Goal: Transaction & Acquisition: Purchase product/service

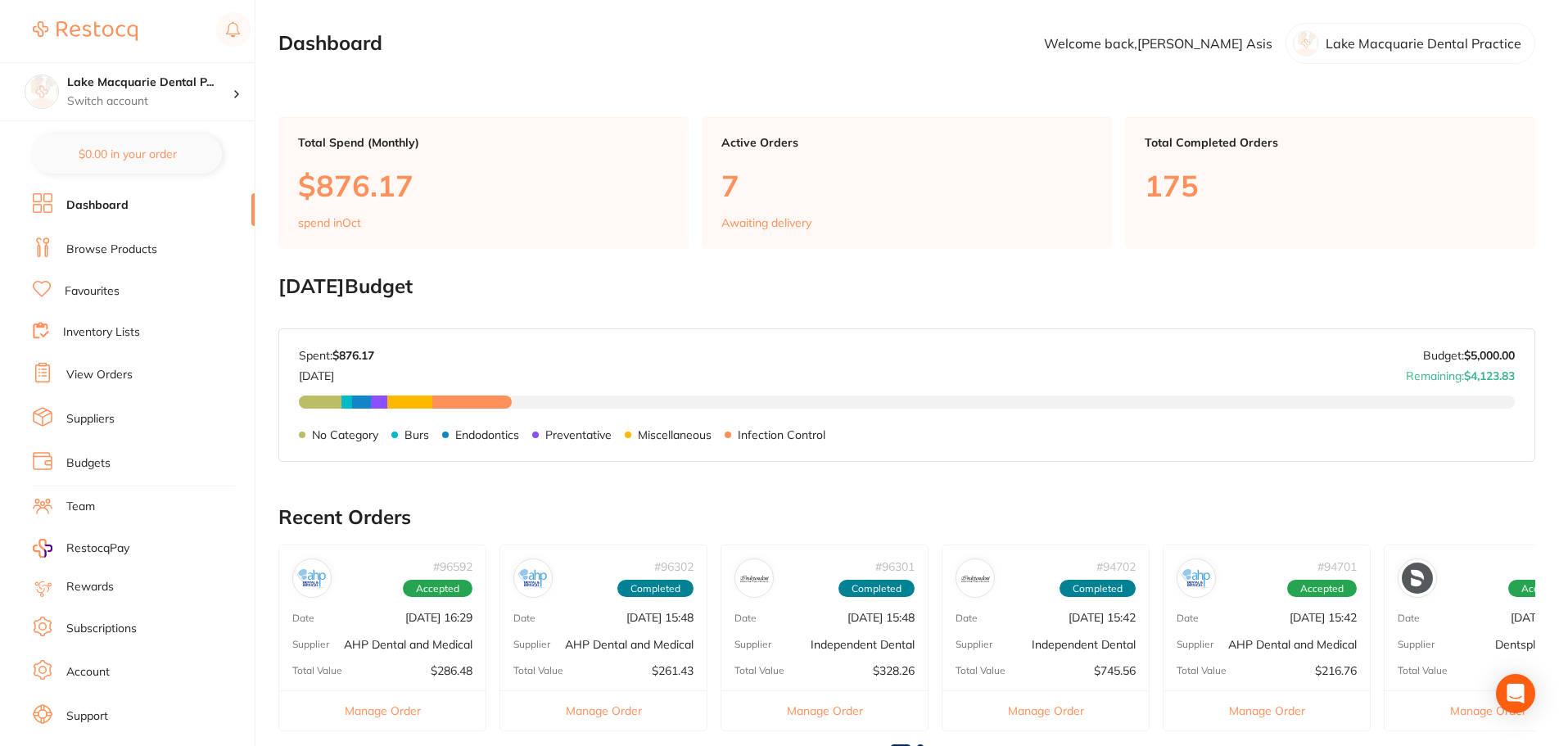
click at [91, 249] on link "Browse Products" at bounding box center [111, 250] width 91 height 16
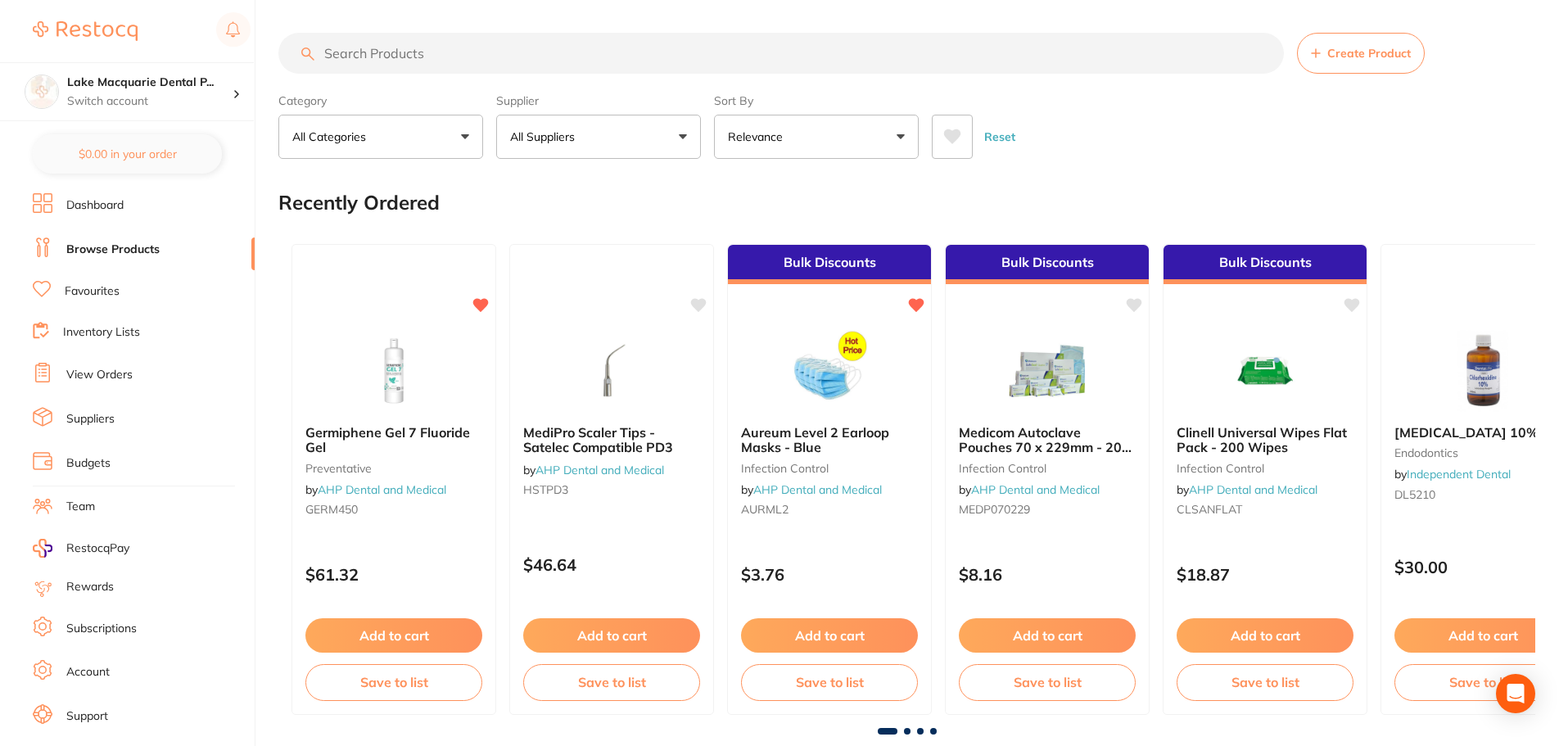
click at [364, 59] on input "search" at bounding box center [781, 53] width 1006 height 41
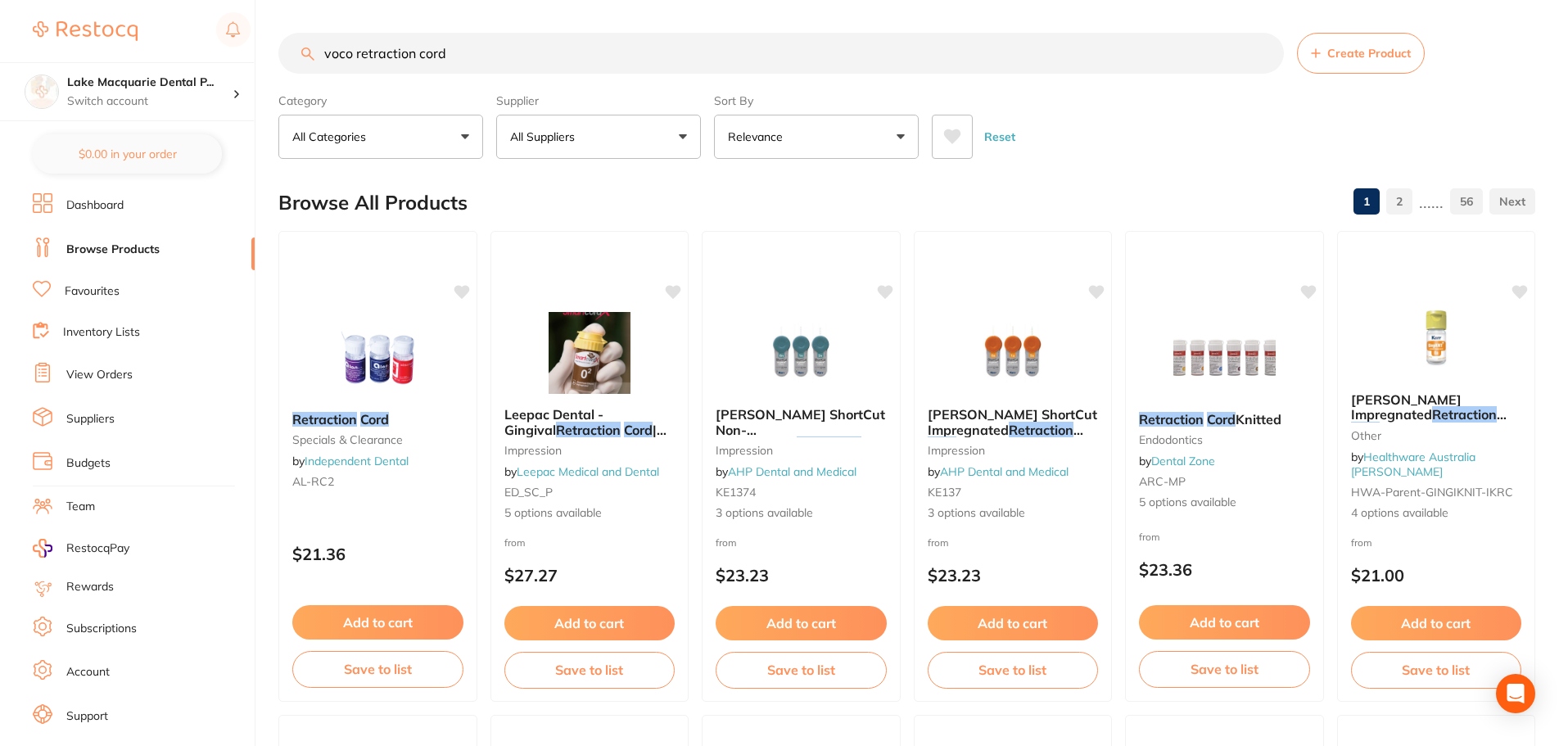
drag, startPoint x: 484, startPoint y: 44, endPoint x: 475, endPoint y: 55, distance: 14.2
click at [484, 44] on input "voco retraction cord" at bounding box center [781, 53] width 1006 height 41
type input "voco retraction paste"
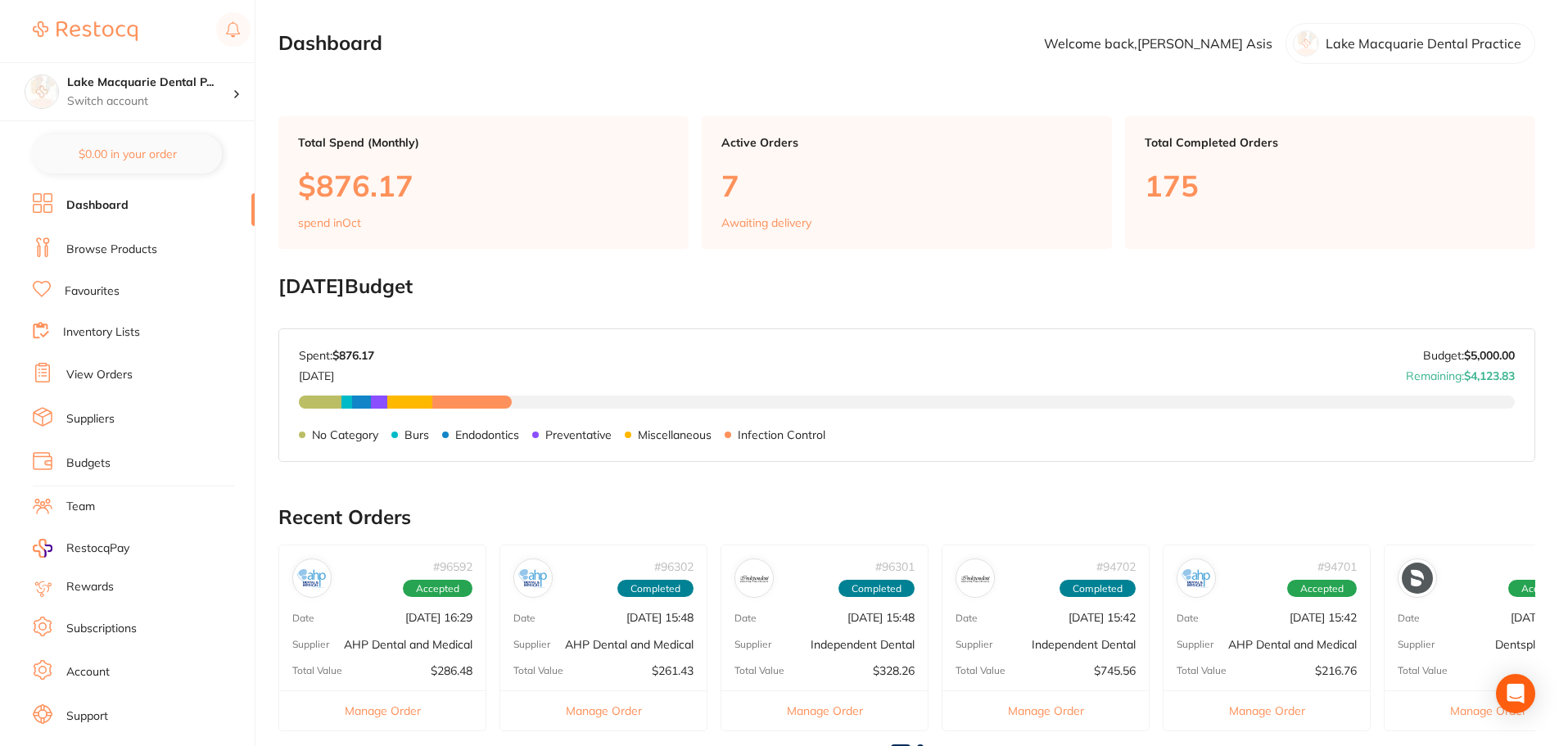
click at [90, 249] on link "Browse Products" at bounding box center [111, 250] width 91 height 16
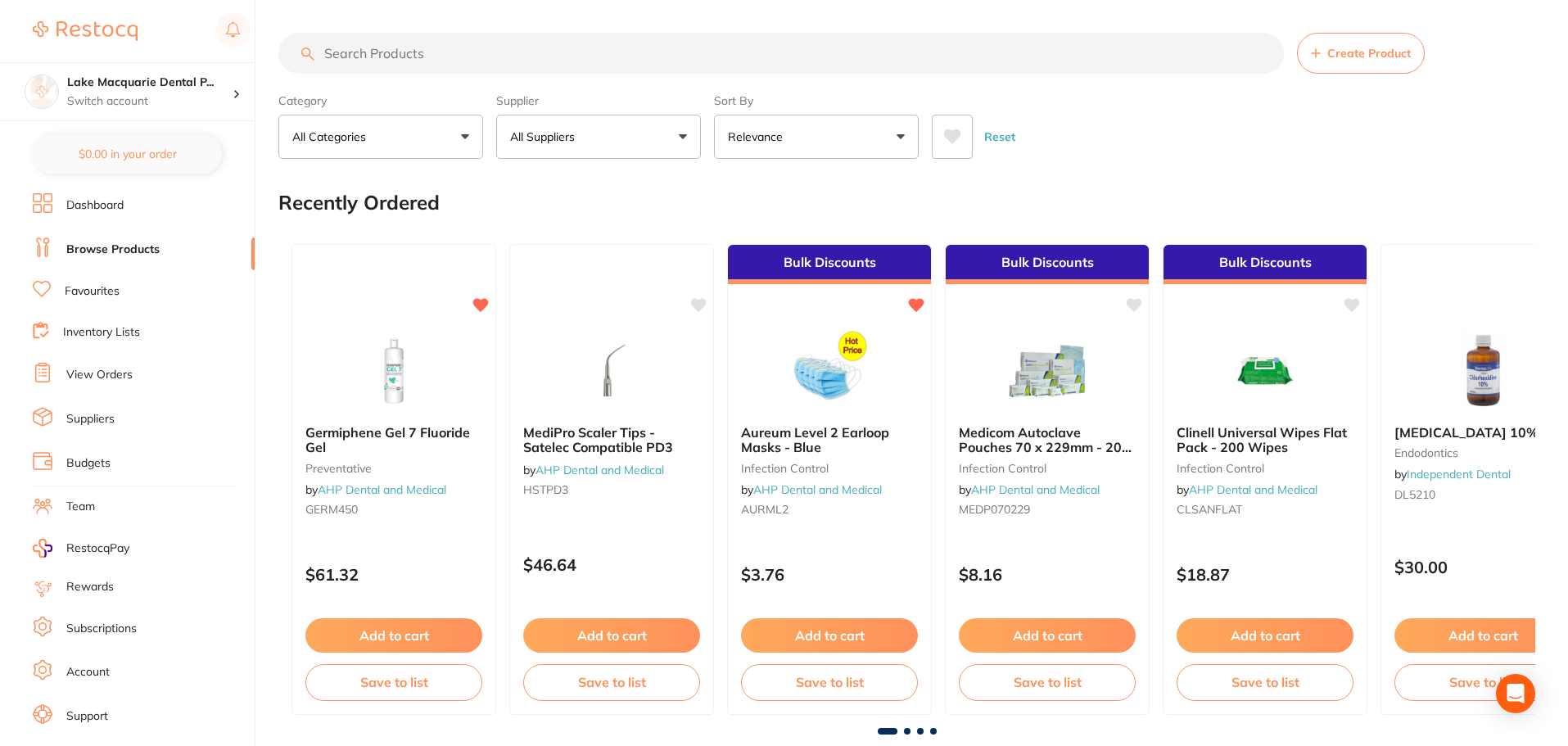
click at [354, 62] on input "search" at bounding box center [781, 53] width 1006 height 41
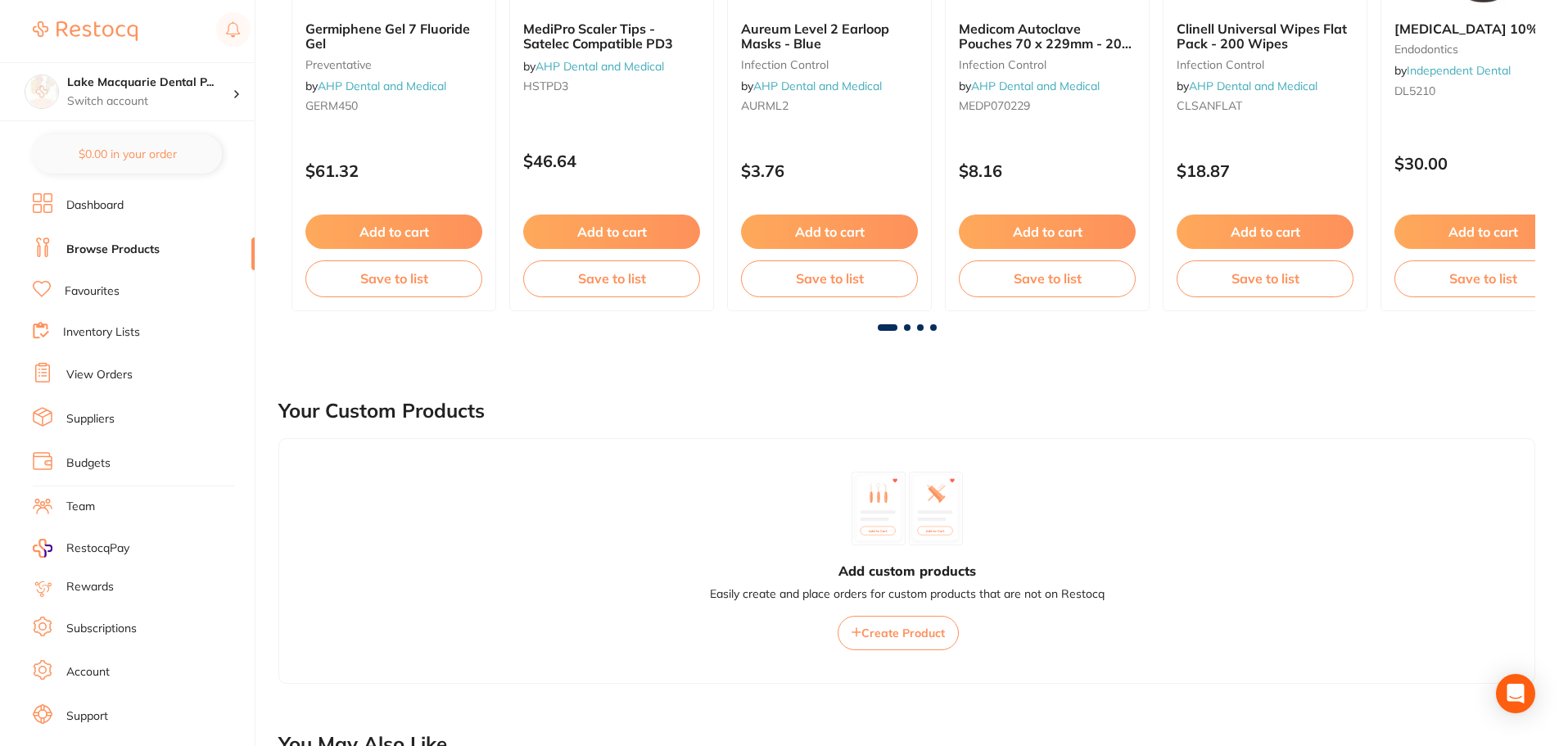
scroll to position [327, 0]
